Goal: Task Accomplishment & Management: Use online tool/utility

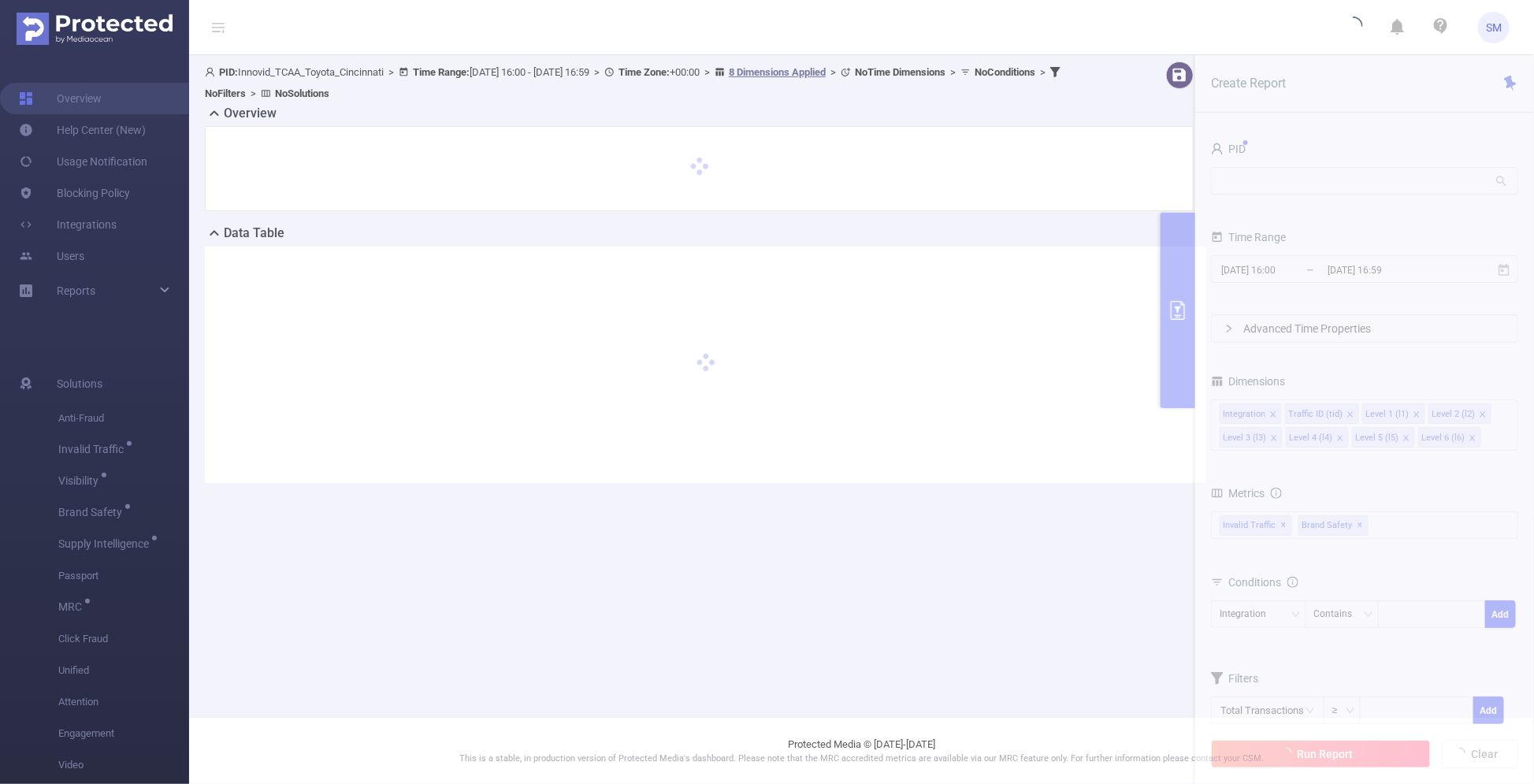
click at [1299, 174] on section "PID: Innovid_TCAA_Toyota_Cincinnati > Time Range: [DATE] 16:00 - [DATE] 16:59 >…" at bounding box center [862, 284] width 1346 height 459
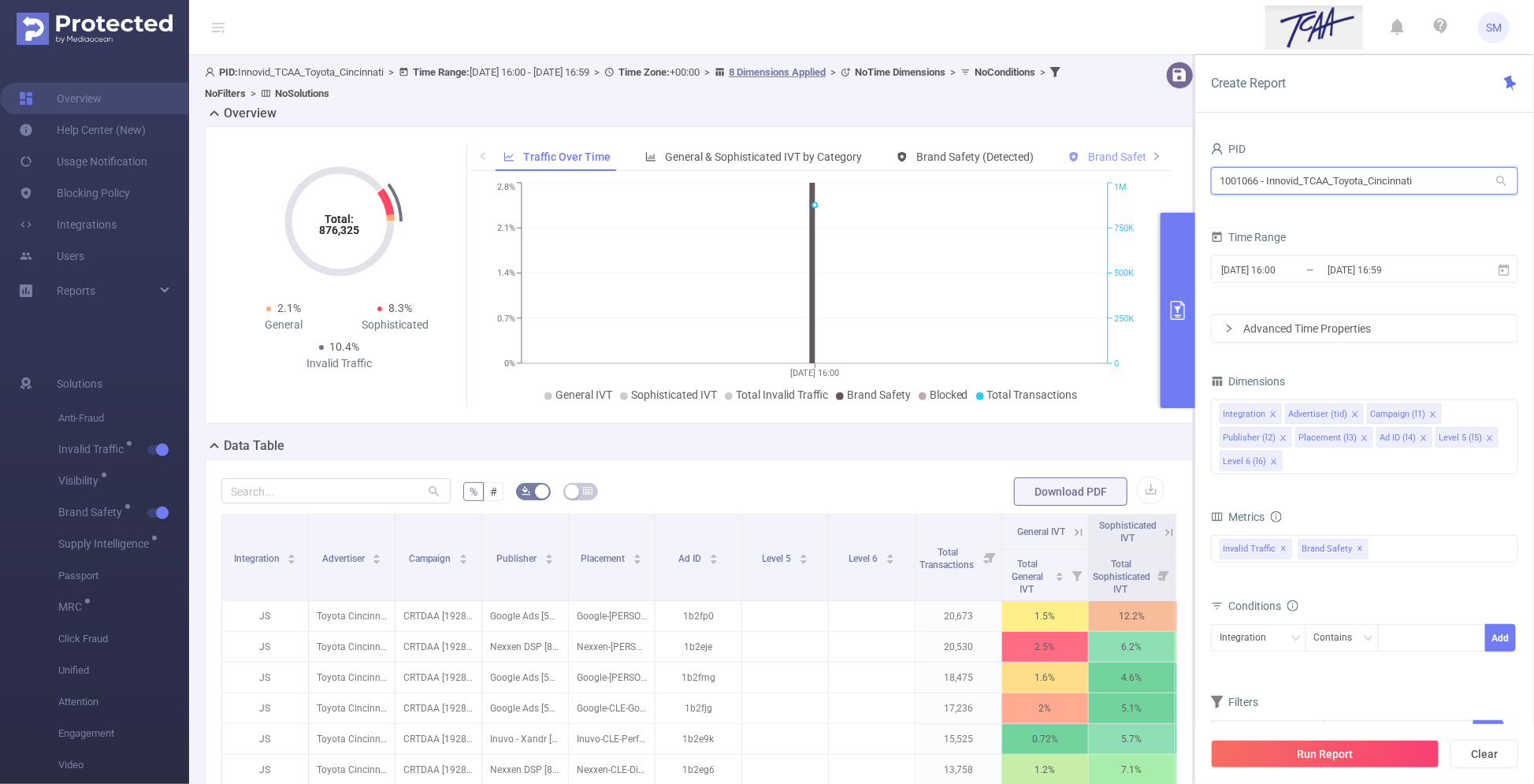
drag, startPoint x: 1425, startPoint y: 182, endPoint x: 1111, endPoint y: 153, distance: 315.3
click at [1111, 153] on section "PID: Innovid_TCAA_Toyota_Cincinnati > Time Range: [DATE] 16:00 - [DATE] 16:59 >…" at bounding box center [862, 574] width 1346 height 1040
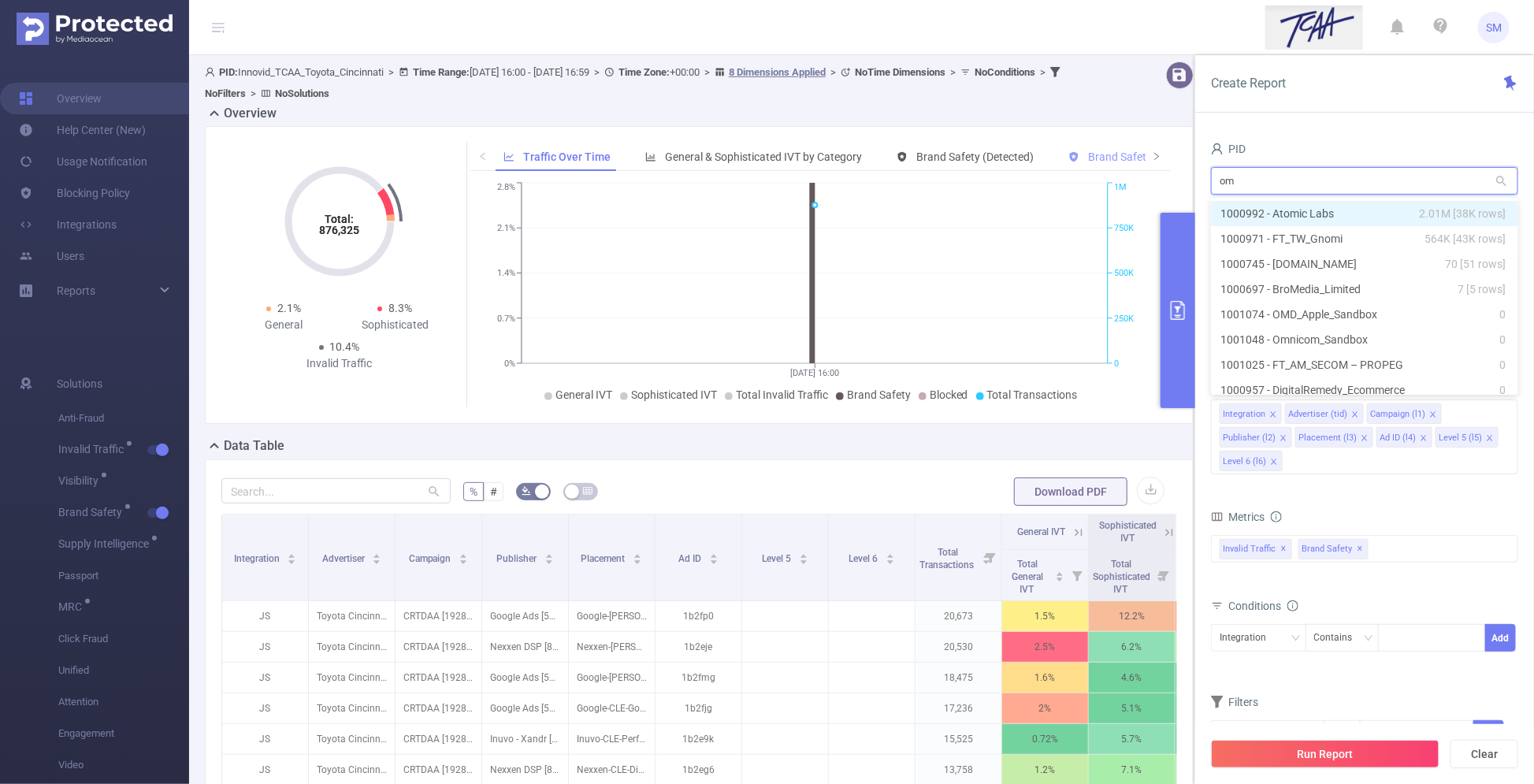
type input "omd"
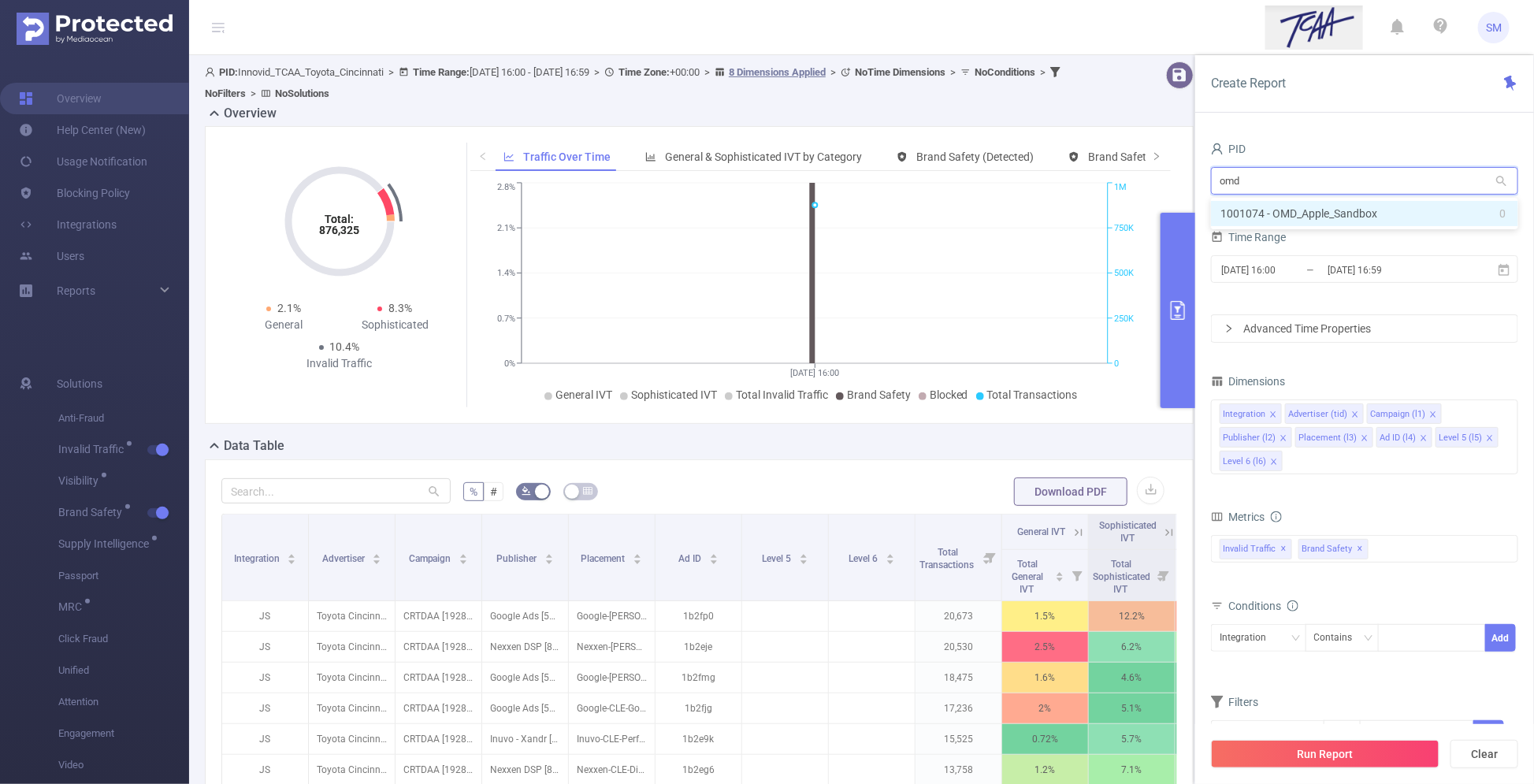
click at [1371, 222] on li "1001074 - OMD_Apple_Sandbox 0" at bounding box center [1364, 214] width 308 height 25
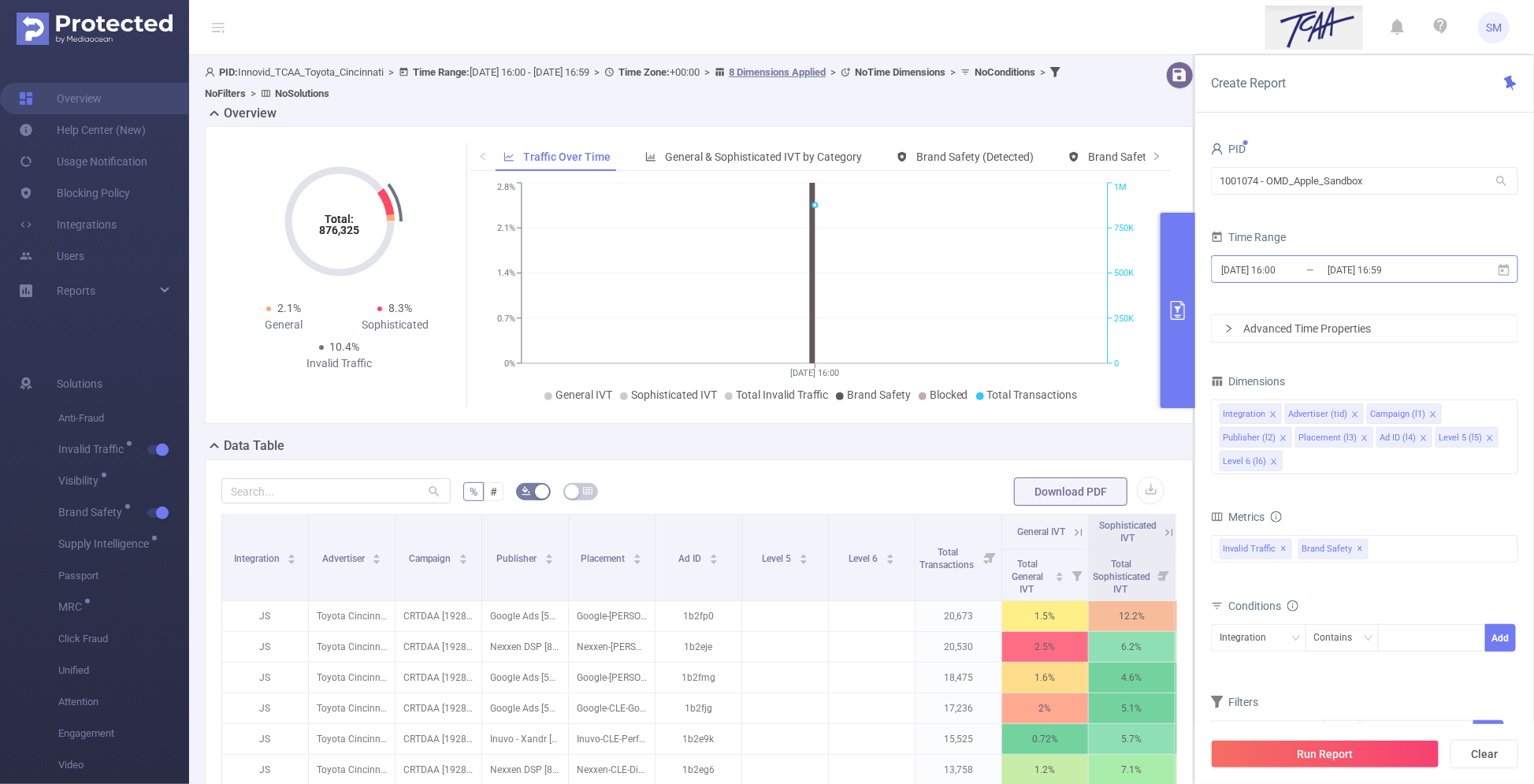
click at [1385, 268] on input "[DATE] 16:59" at bounding box center [1389, 270] width 128 height 21
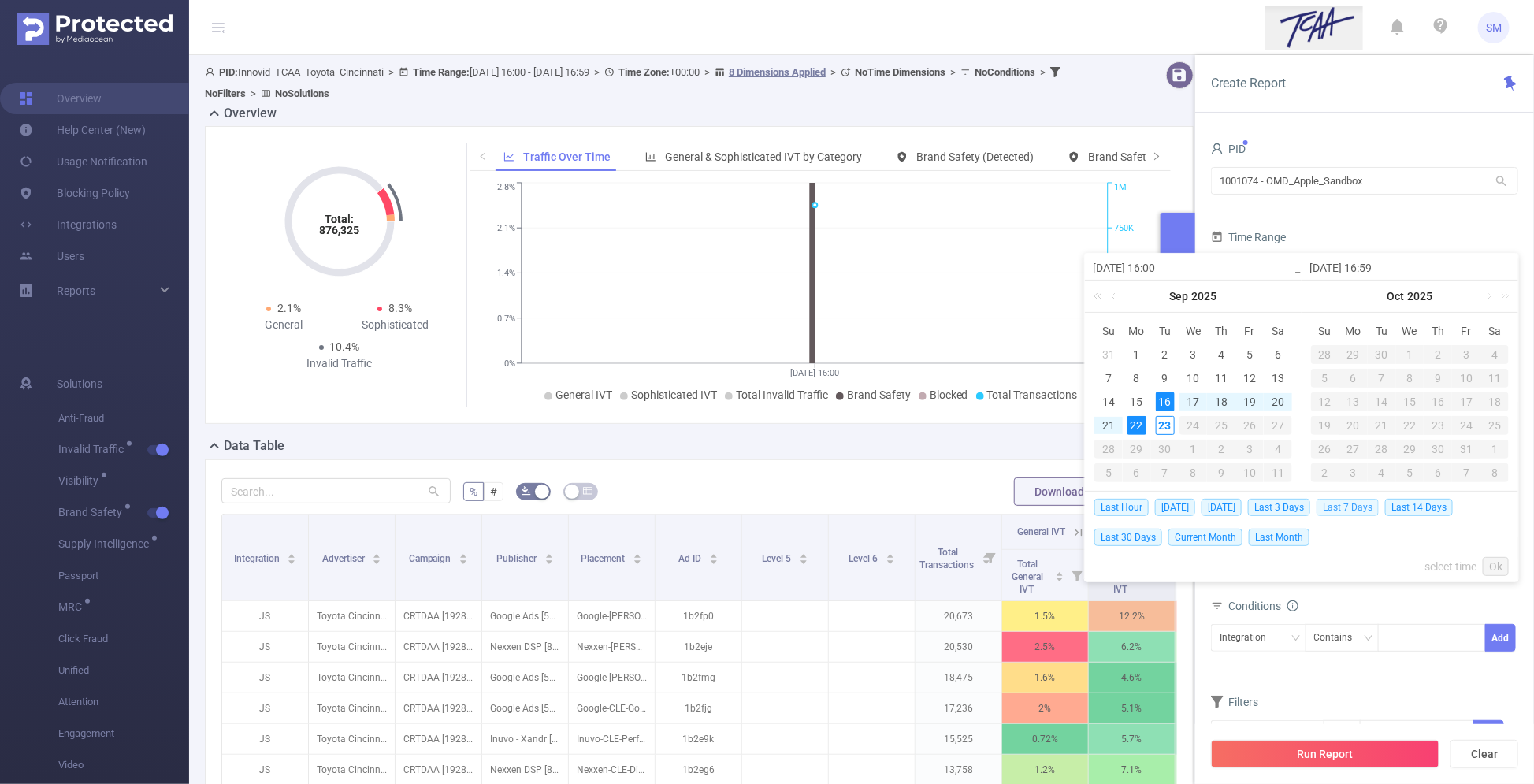
click at [1364, 509] on span "Last 7 Days" at bounding box center [1347, 508] width 62 height 18
type input "[DATE] 00:00"
type input "[DATE] 23:59"
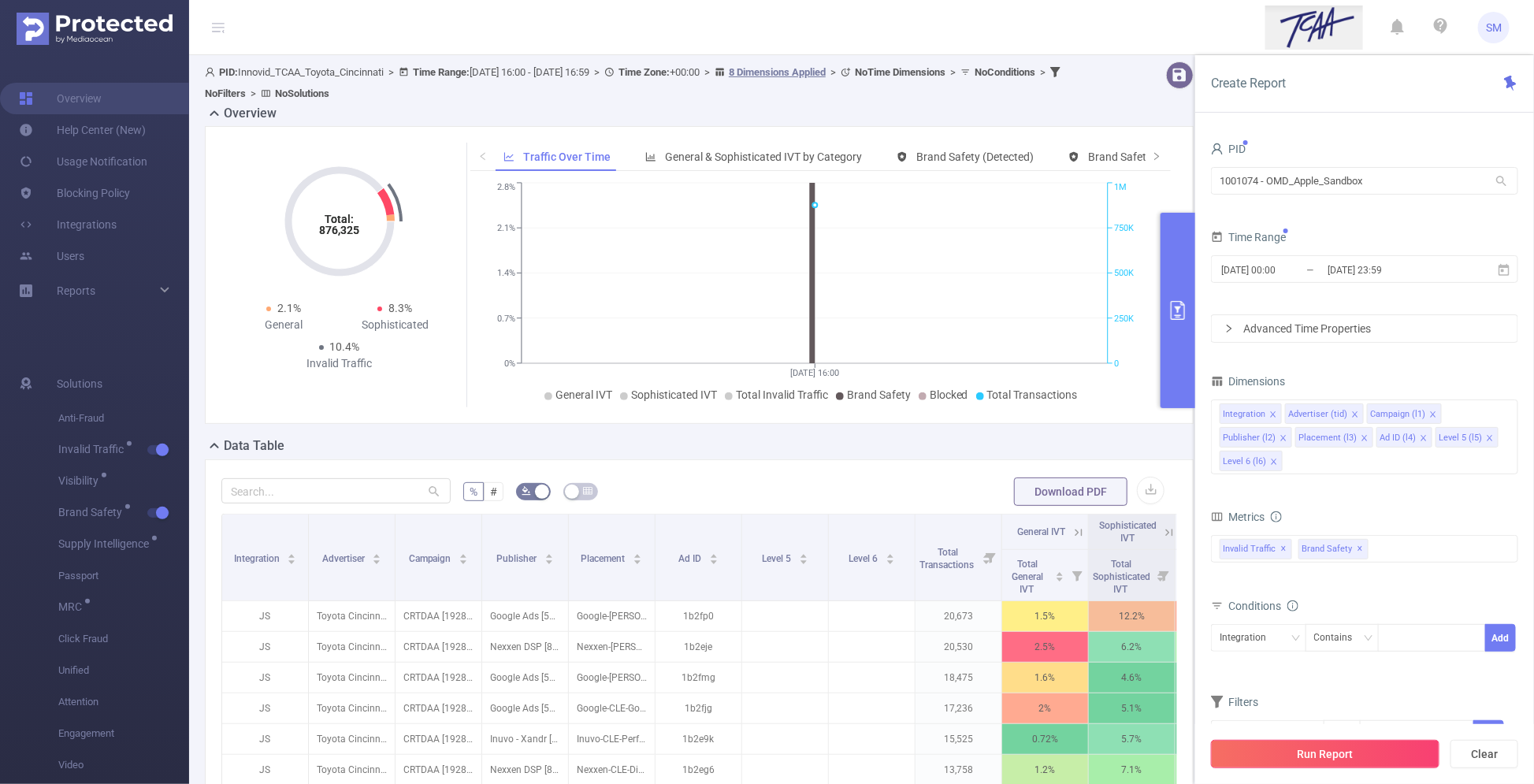
click at [1384, 745] on button "Run Report" at bounding box center [1325, 754] width 228 height 28
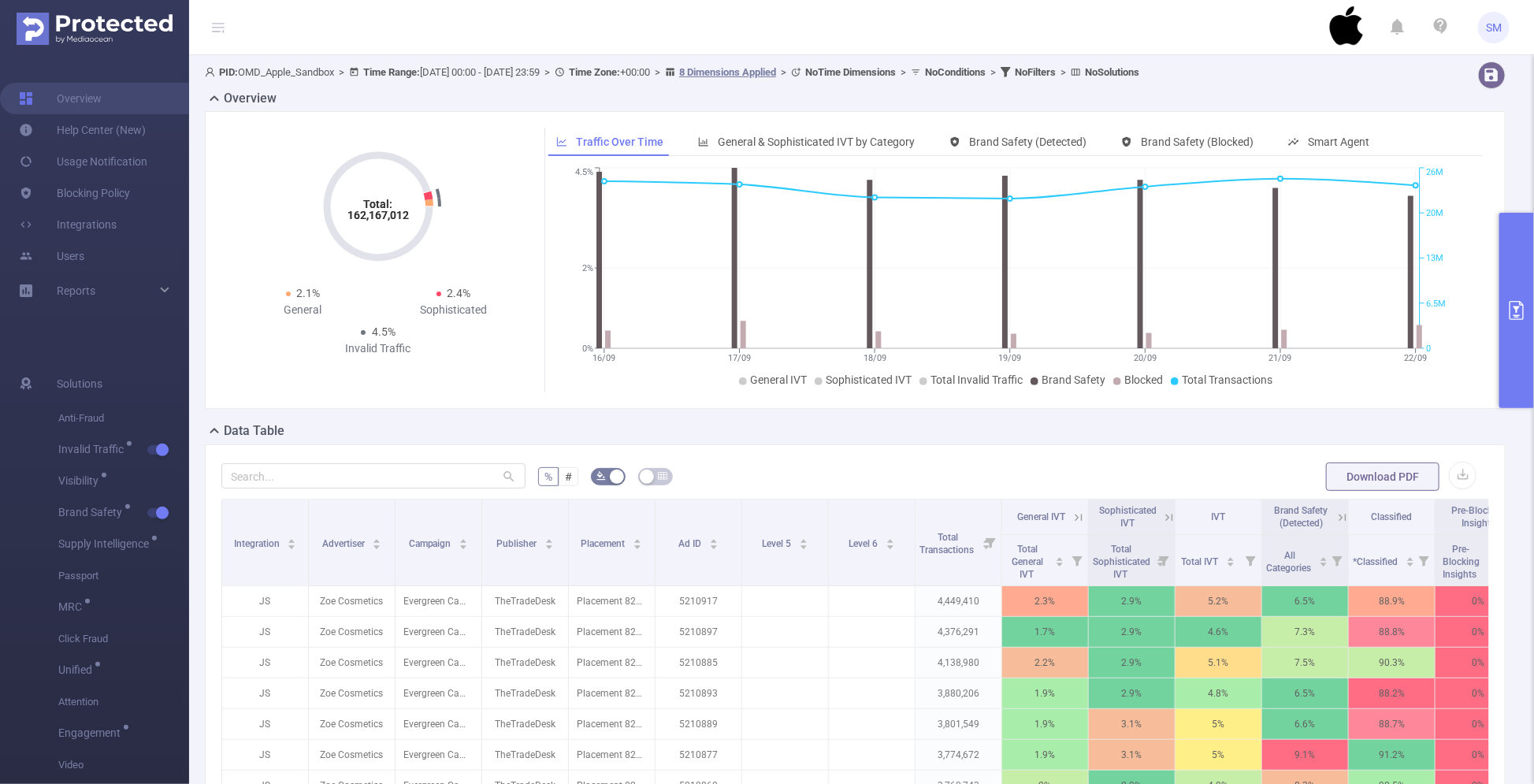
click at [1511, 328] on button "primary" at bounding box center [1517, 310] width 35 height 195
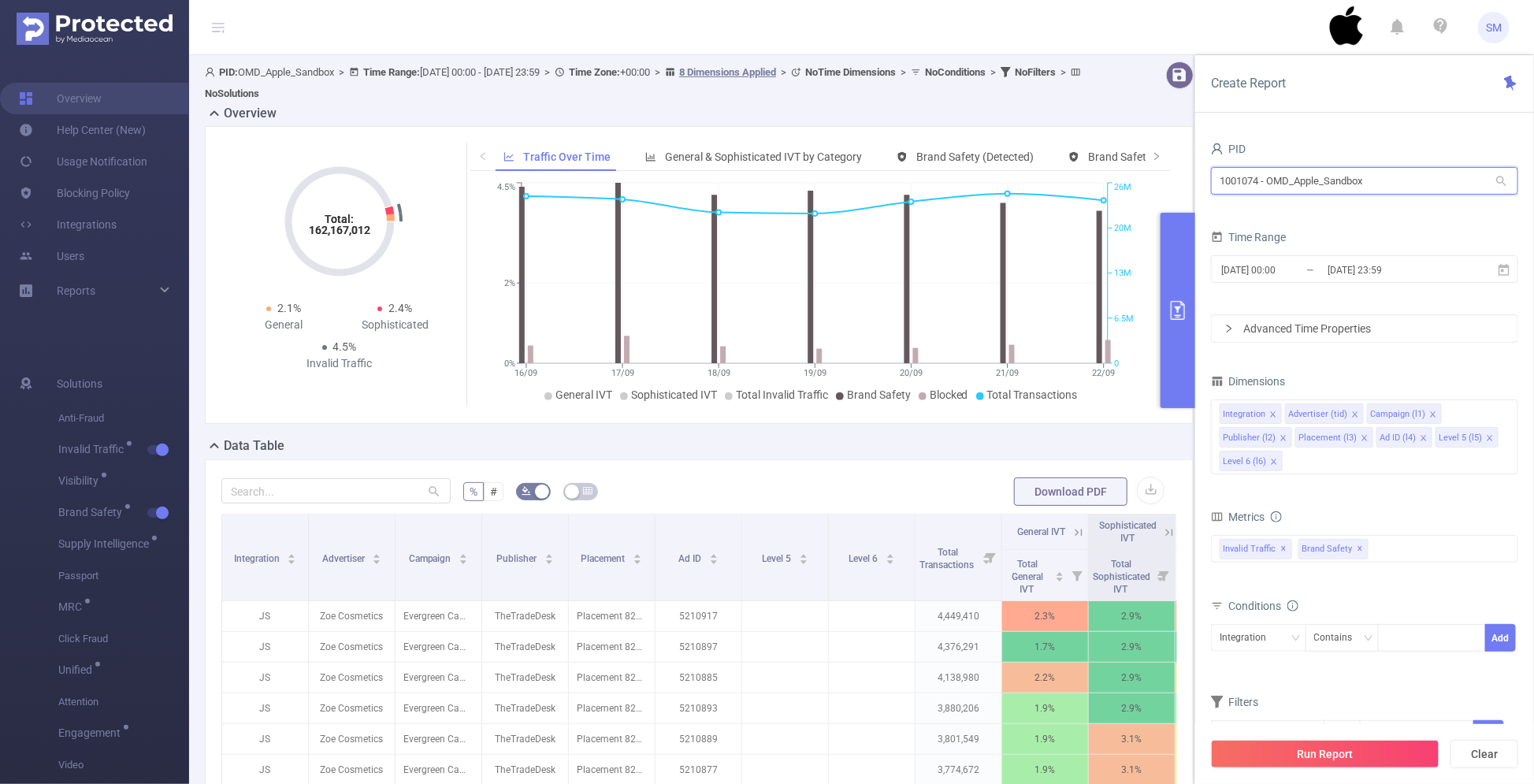
drag, startPoint x: 1400, startPoint y: 184, endPoint x: 1160, endPoint y: 172, distance: 240.3
click at [1160, 172] on section "PID: OMD_Apple_Sandbox > Time Range: [DATE] 00:00 - [DATE] 23:59 > Time Zone: +…" at bounding box center [862, 574] width 1346 height 1040
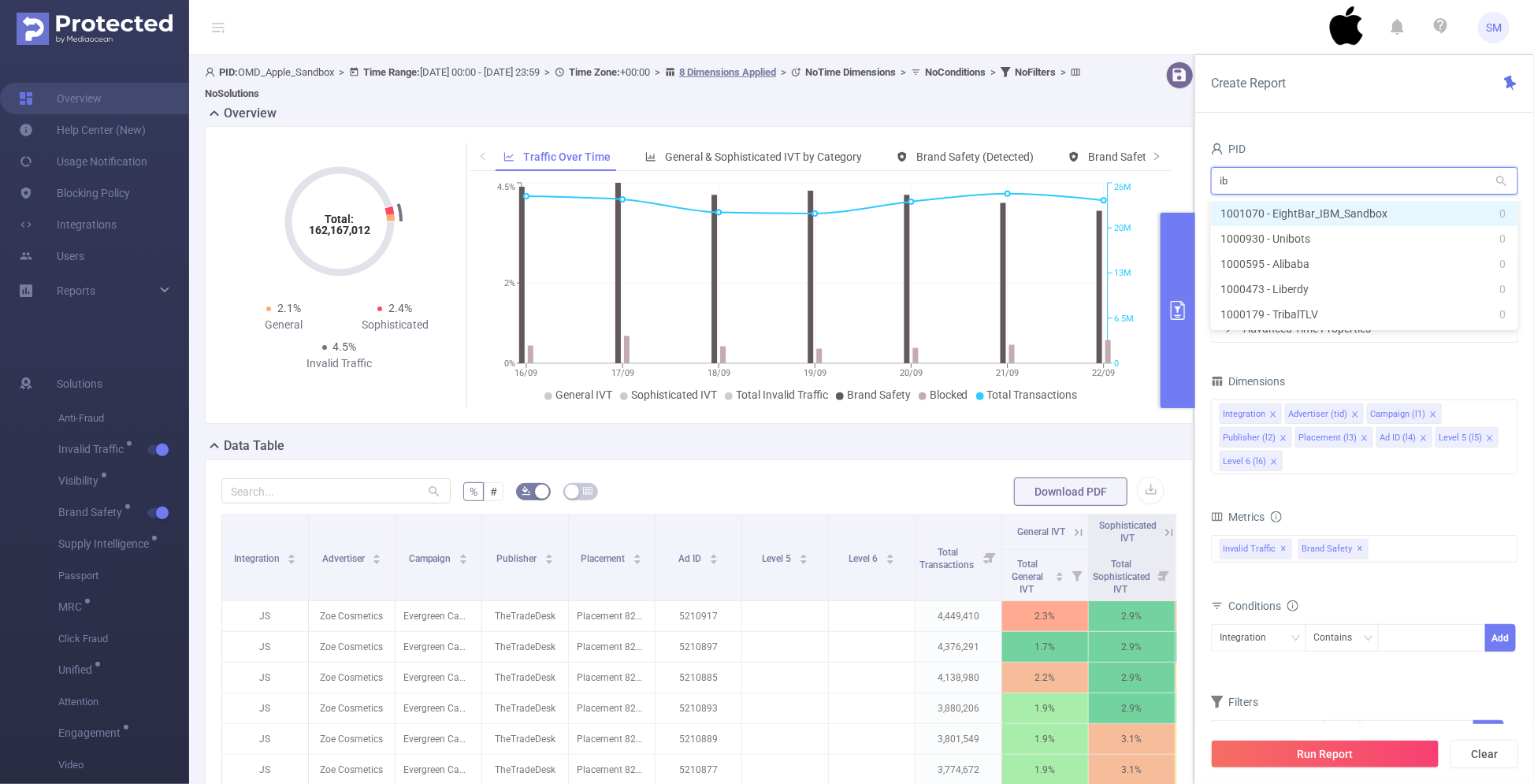
type input "ibm"
click at [1333, 214] on li "1001070 - EightBar_IBM_Sandbox 0" at bounding box center [1364, 214] width 308 height 25
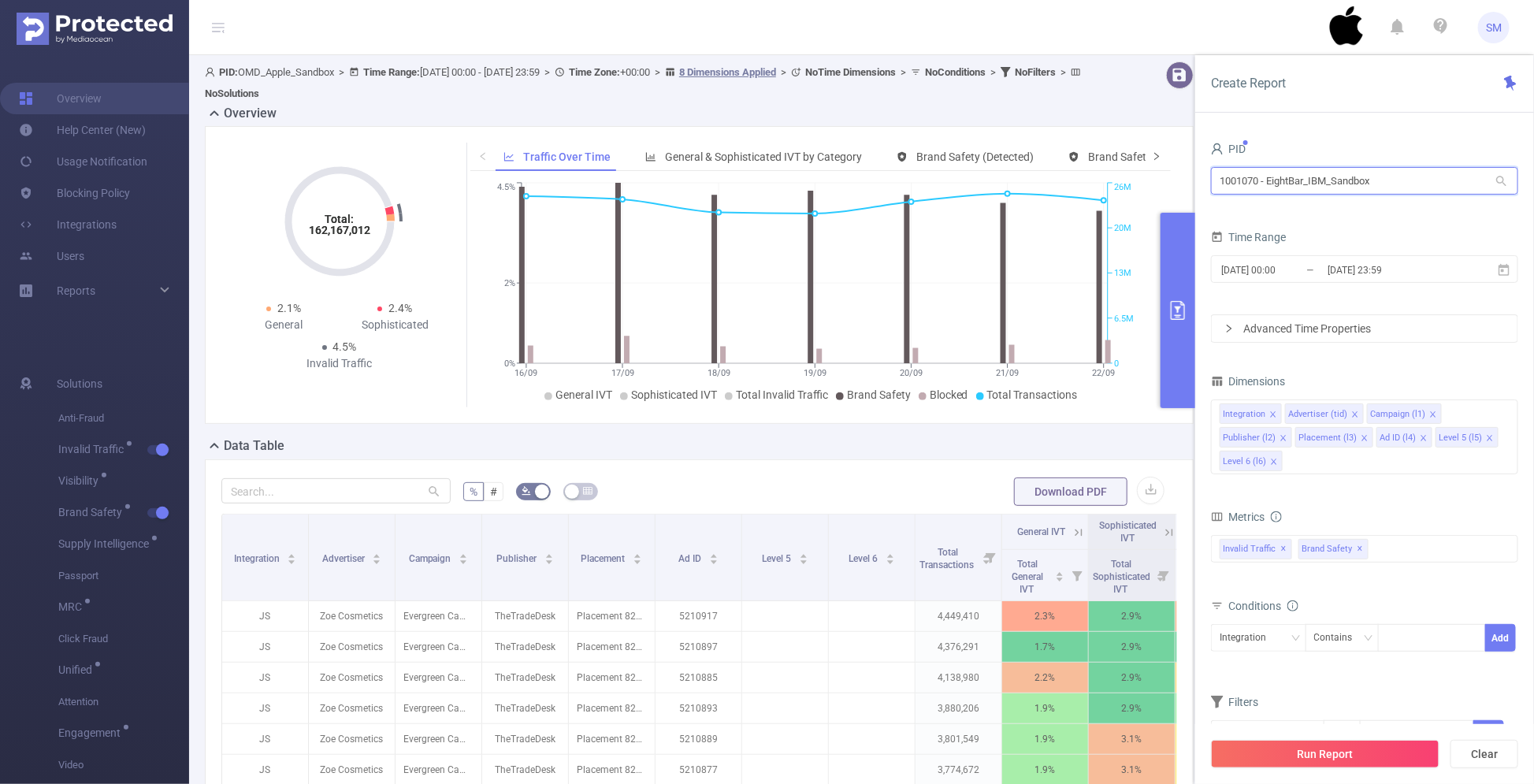
drag, startPoint x: 1386, startPoint y: 182, endPoint x: 1145, endPoint y: 170, distance: 241.3
click at [1145, 170] on section "PID: OMD_Apple_Sandbox > Time Range: [DATE] 00:00 - [DATE] 23:59 > Time Zone: +…" at bounding box center [862, 574] width 1346 height 1040
click at [1389, 178] on input "1001070 - EightBar_IBM_Sandbox" at bounding box center [1364, 181] width 308 height 27
click at [1376, 141] on div "PID" at bounding box center [1364, 150] width 308 height 26
drag, startPoint x: 1385, startPoint y: 184, endPoint x: 955, endPoint y: 135, distance: 432.8
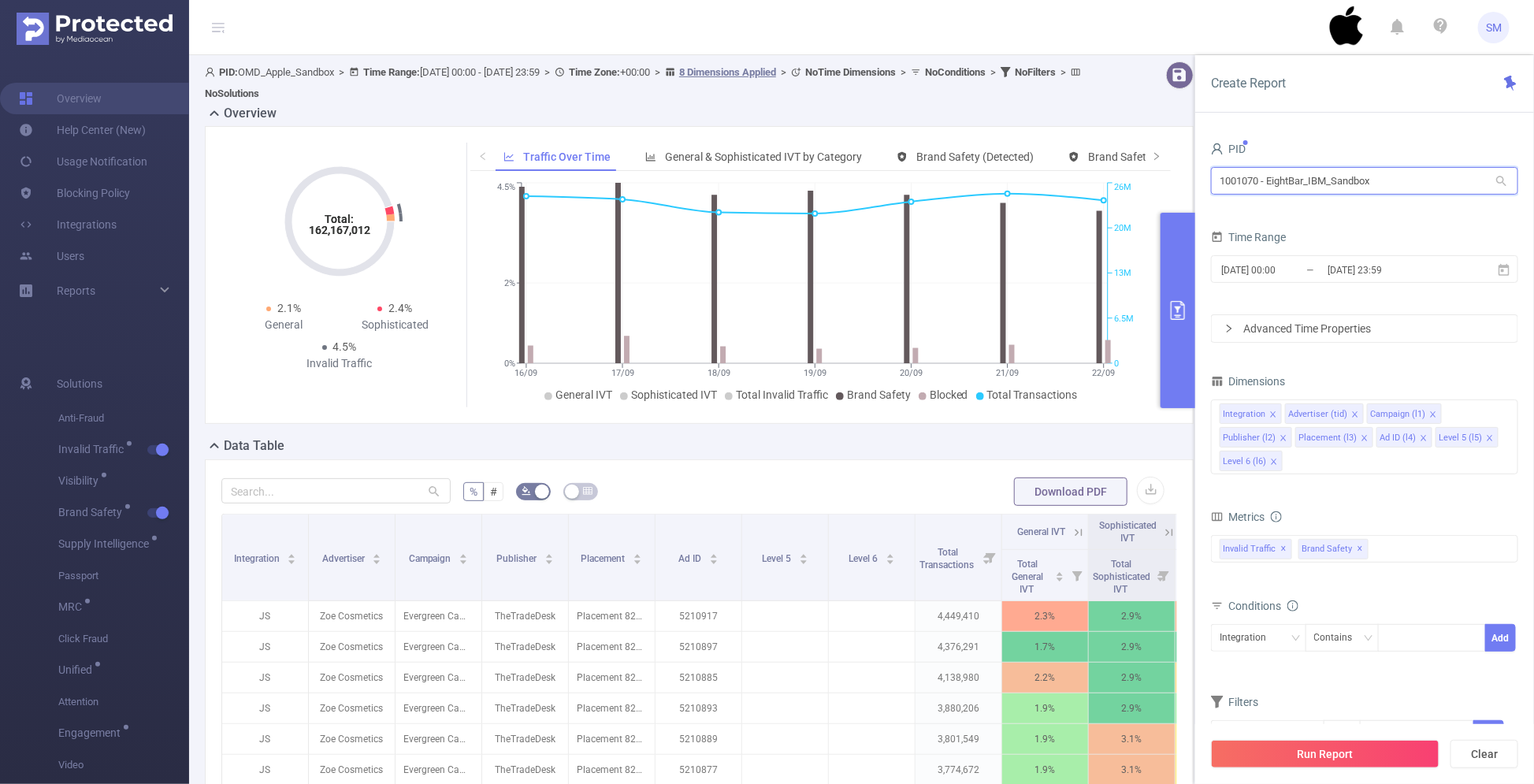
click at [955, 135] on section "PID: OMD_Apple_Sandbox > Time Range: [DATE] 00:00 - [DATE] 23:59 > Time Zone: +…" at bounding box center [862, 574] width 1346 height 1040
type input "a"
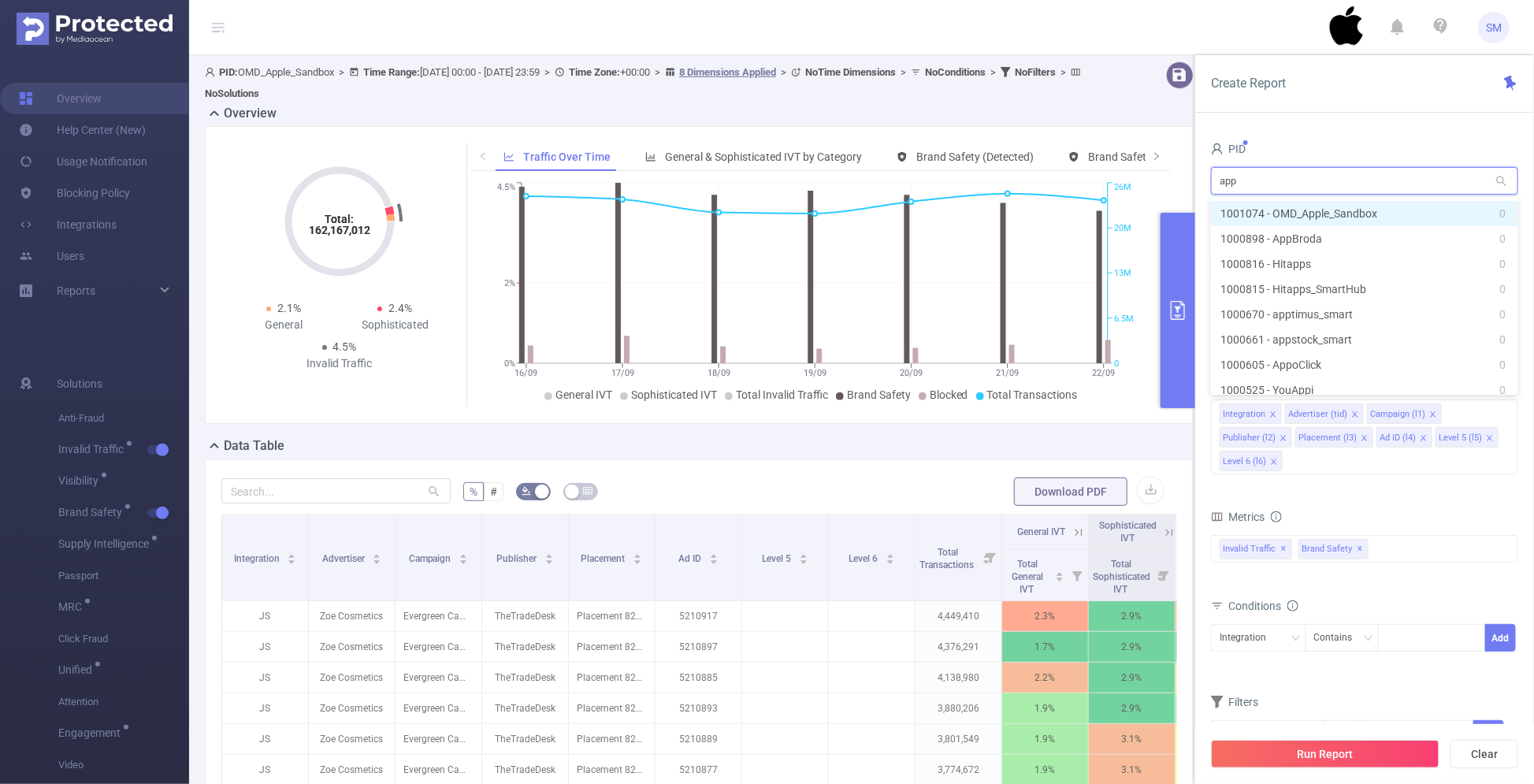
type input "appl"
click at [1365, 222] on li "1001074 - OMD_Apple_Sandbox 0" at bounding box center [1364, 214] width 308 height 25
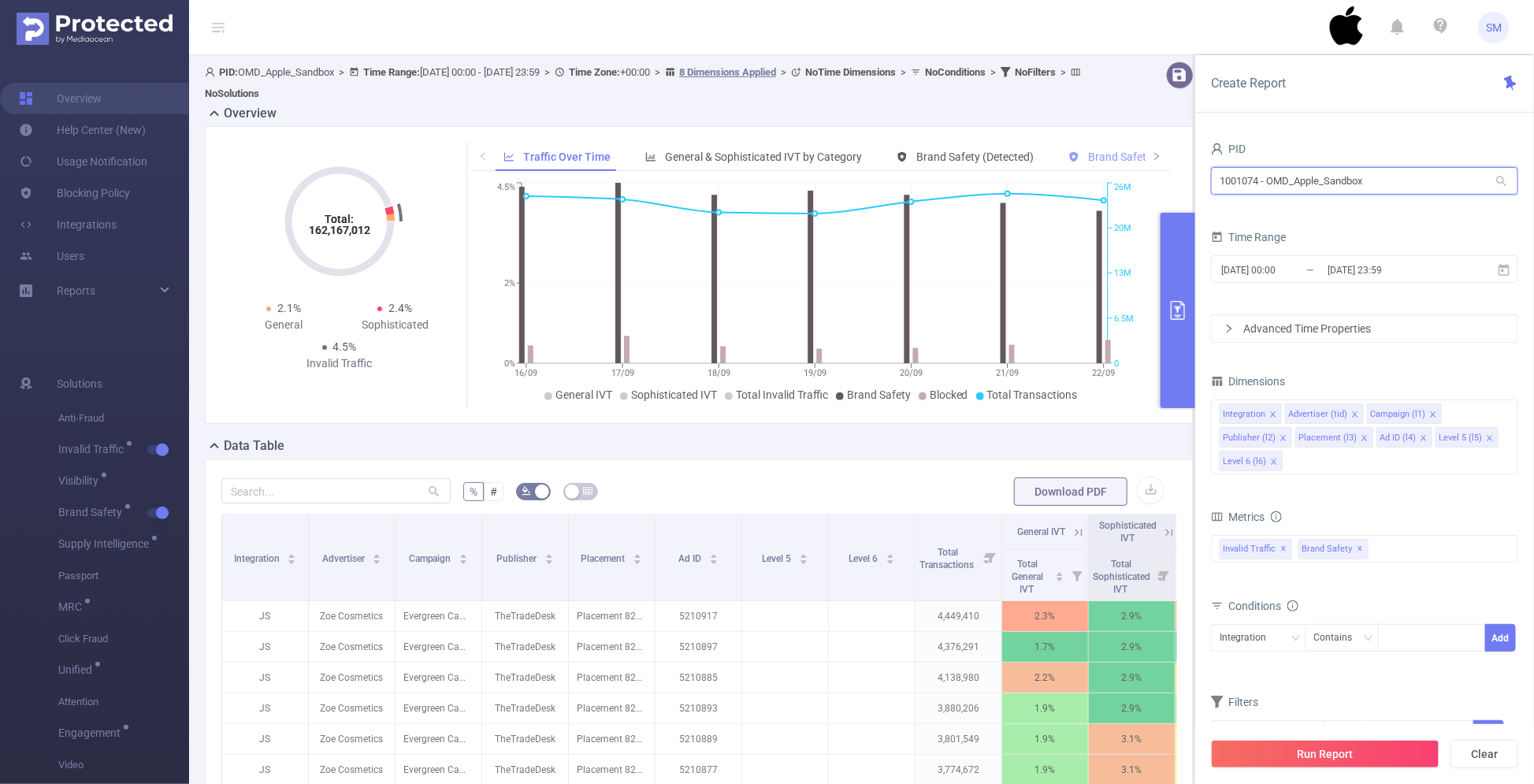
drag, startPoint x: 1393, startPoint y: 184, endPoint x: 1081, endPoint y: 160, distance: 312.9
click at [1081, 160] on section "PID: OMD_Apple_Sandbox > Time Range: [DATE] 00:00 - [DATE] 23:59 > Time Zone: +…" at bounding box center [862, 574] width 1346 height 1040
